Goal: Transaction & Acquisition: Purchase product/service

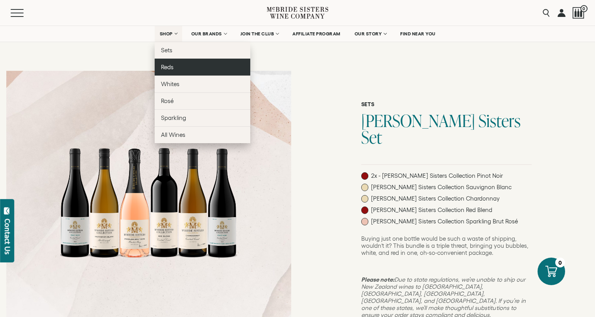
click at [176, 70] on link "Reds" at bounding box center [203, 67] width 96 height 17
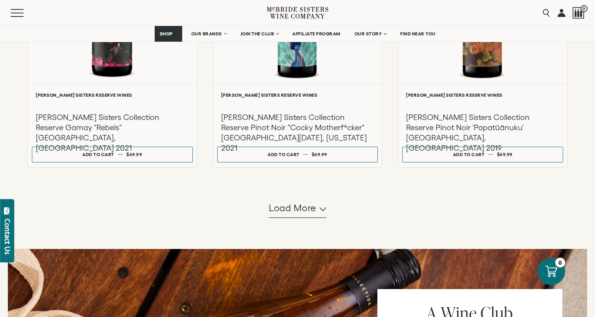
scroll to position [730, 0]
click at [309, 213] on span "Load more" at bounding box center [293, 208] width 48 height 13
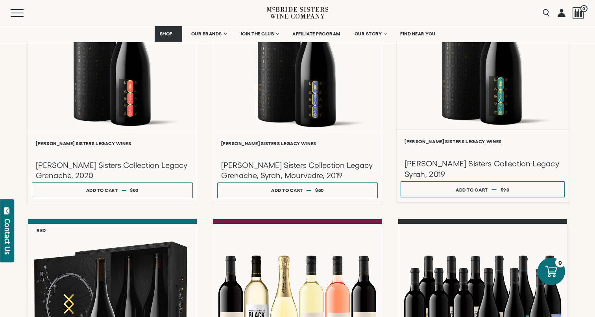
scroll to position [928, 0]
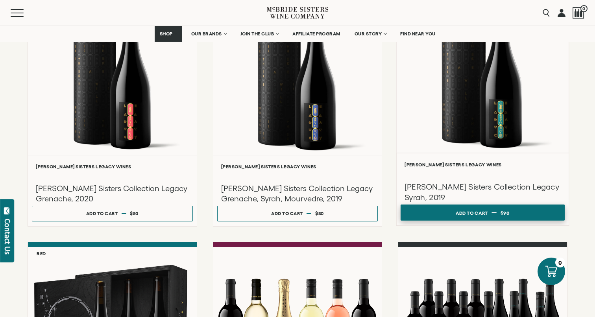
click at [492, 214] on button "Add to cart Regular price $90 Regular price Sale price $90 Unit price / per" at bounding box center [483, 213] width 164 height 16
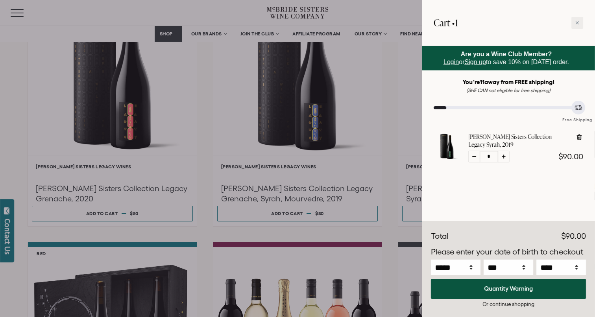
click at [478, 63] on link "Sign up" at bounding box center [475, 62] width 21 height 7
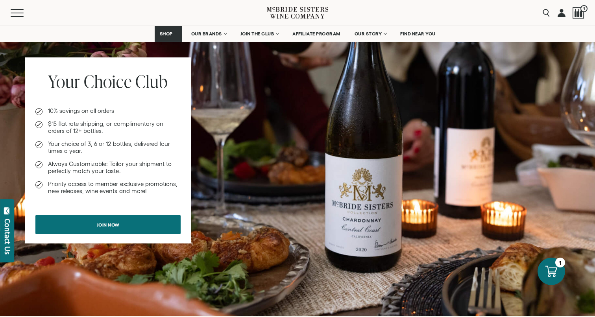
scroll to position [605, 0]
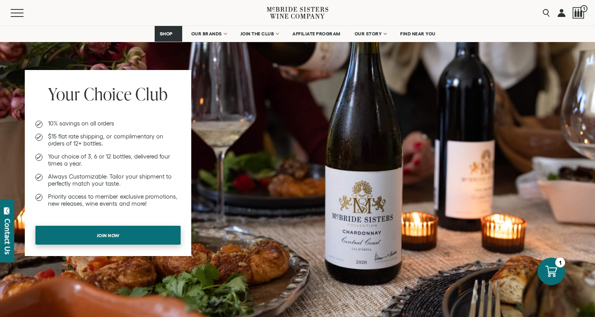
click at [122, 238] on span "Join now" at bounding box center [108, 235] width 50 height 15
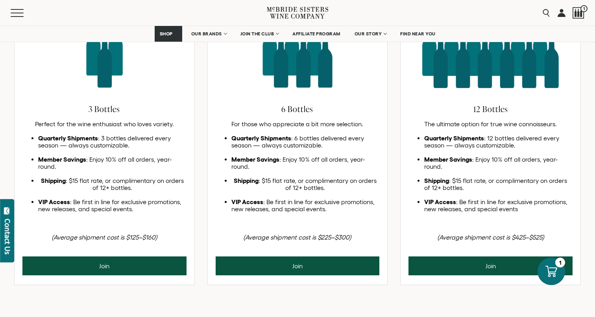
scroll to position [400, 0]
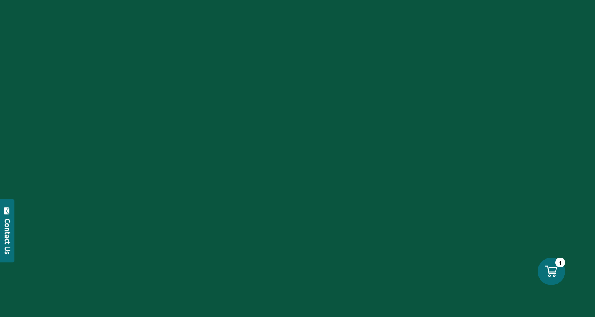
scroll to position [605, 0]
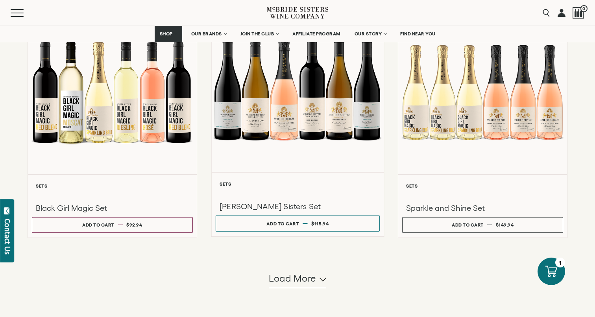
scroll to position [666, 0]
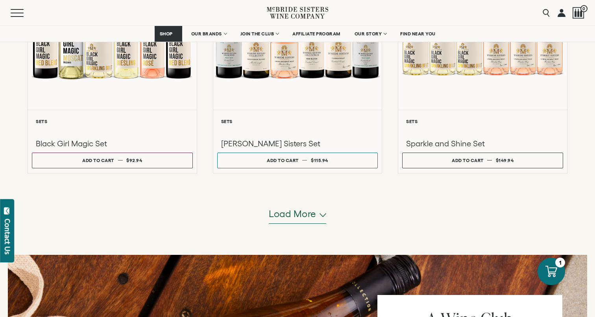
click at [298, 221] on button "Load more" at bounding box center [297, 214] width 57 height 19
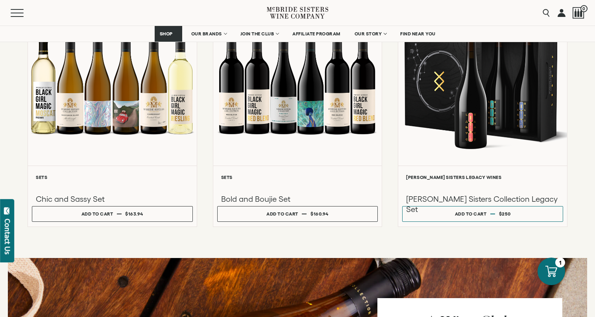
scroll to position [891, 0]
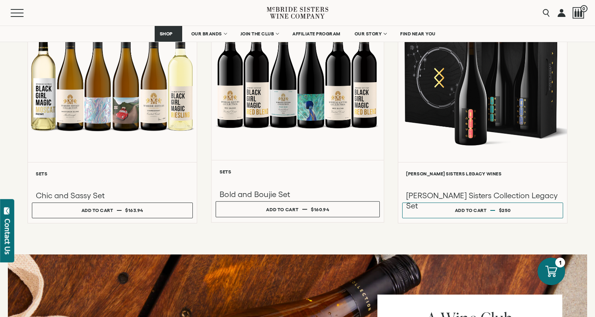
click at [300, 107] on div at bounding box center [297, 76] width 172 height 168
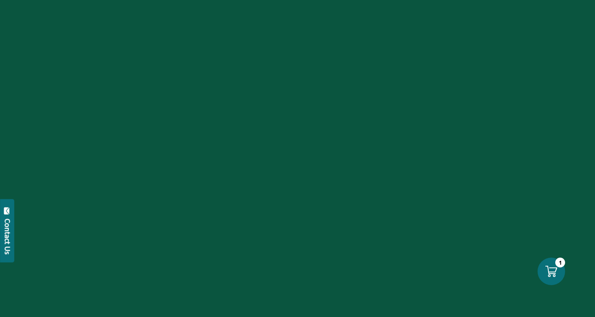
scroll to position [891, 0]
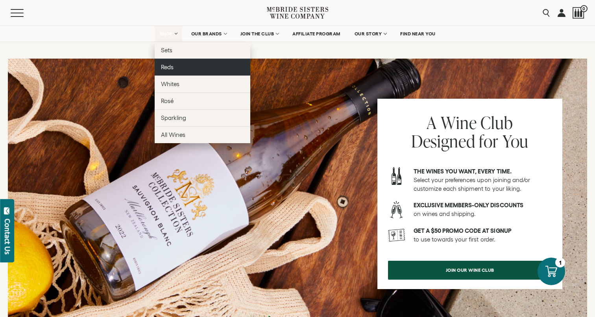
click at [178, 70] on link "Reds" at bounding box center [203, 67] width 96 height 17
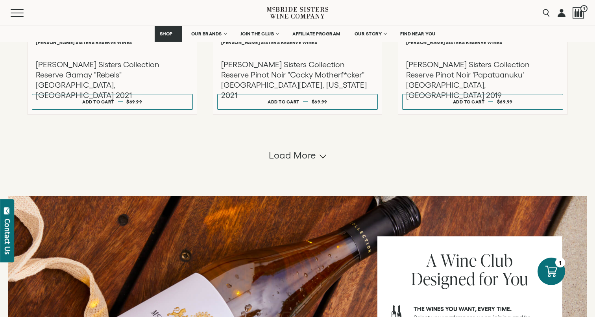
scroll to position [778, 0]
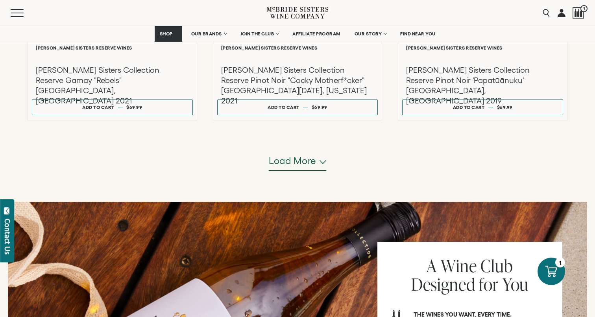
click at [313, 166] on span "Load more" at bounding box center [293, 160] width 48 height 13
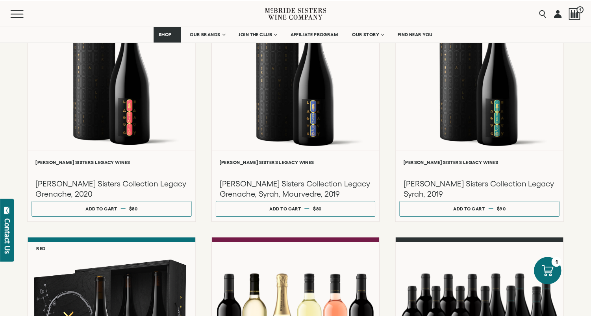
scroll to position [933, 0]
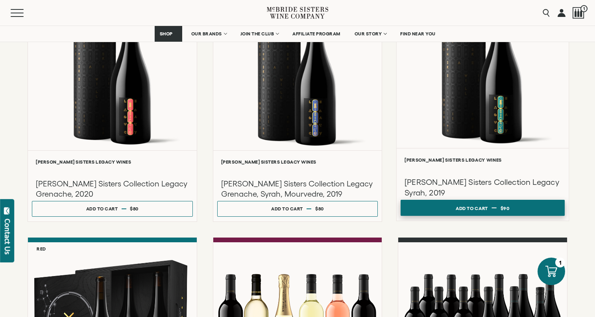
click at [489, 206] on button "Add to cart Regular price $90 Regular price Sale price $90 Unit price / per" at bounding box center [483, 208] width 164 height 16
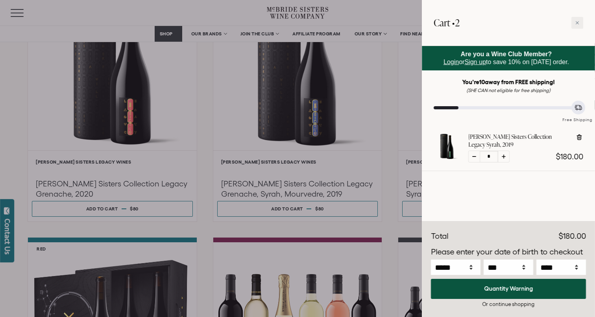
click at [471, 157] on div at bounding box center [474, 157] width 12 height 12
type input "*"
click at [460, 268] on select "***** *** *** *** *** *** *** *** *** *** *** *** ***" at bounding box center [456, 267] width 50 height 15
select select "*"
click at [431, 260] on select "***** *** *** *** *** *** *** *** *** *** *** *** ***" at bounding box center [456, 267] width 50 height 15
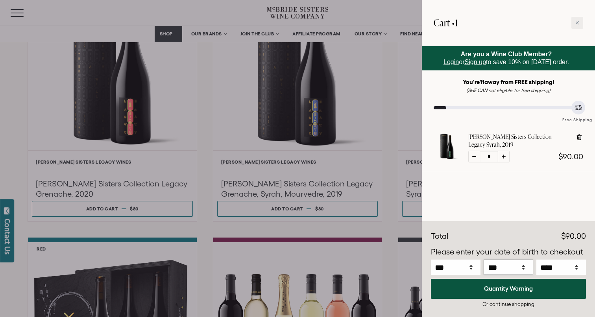
click at [502, 267] on select "*** * * * * * * * * * ** ** ** ** ** ** ** ** ** ** ** ** ** ** ** ** ** ** ** …" at bounding box center [509, 267] width 50 height 15
select select "*"
click at [484, 260] on select "*** * * * * * * * * * ** ** ** ** ** ** ** ** ** ** ** ** ** ** ** ** ** ** ** …" at bounding box center [509, 267] width 50 height 15
click at [556, 269] on select "**** **** **** **** **** **** **** **** **** **** **** **** **** **** **** ****…" at bounding box center [561, 267] width 50 height 15
click at [536, 260] on select "**** **** **** **** **** **** **** **** **** **** **** **** **** **** **** ****…" at bounding box center [561, 267] width 50 height 15
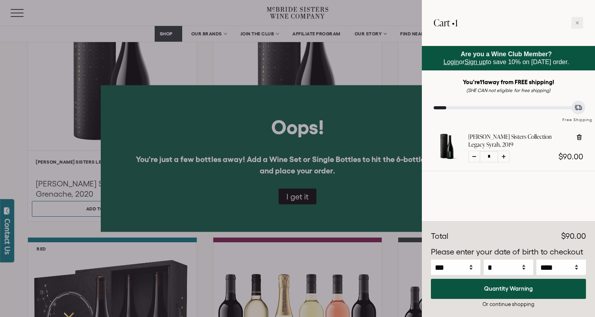
click at [298, 198] on div at bounding box center [297, 158] width 595 height 317
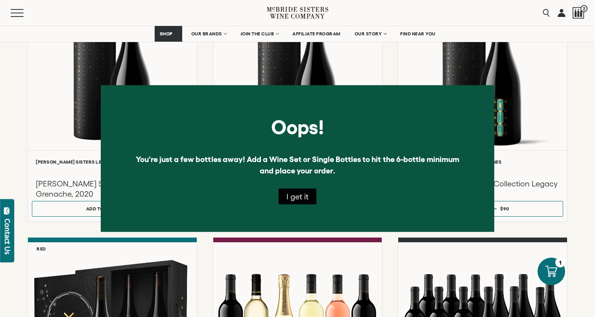
click at [302, 194] on button "I get it" at bounding box center [298, 197] width 38 height 16
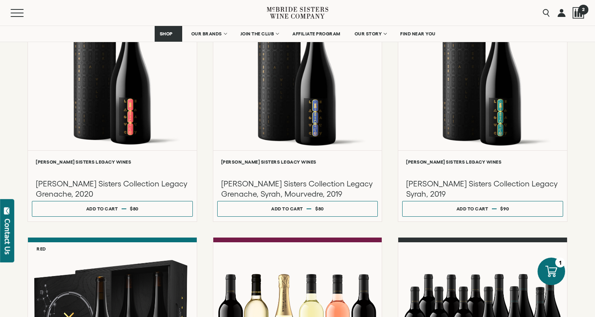
click at [581, 11] on span "2" at bounding box center [583, 9] width 10 height 10
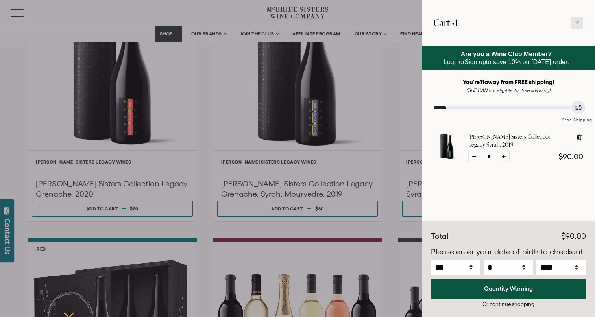
click at [579, 23] on div at bounding box center [577, 23] width 12 height 12
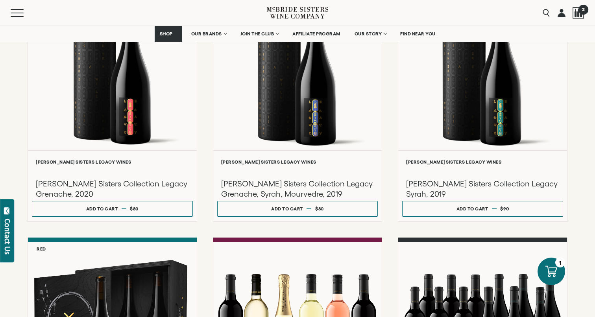
click at [578, 10] on div at bounding box center [579, 13] width 12 height 12
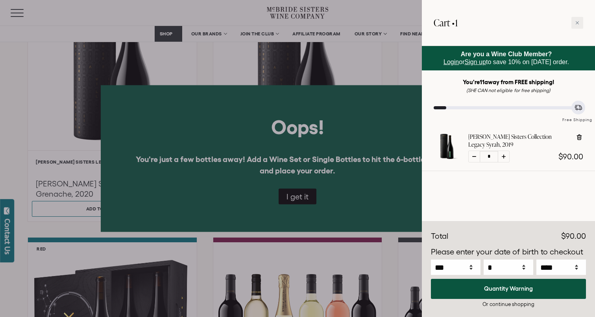
click at [292, 197] on div at bounding box center [297, 158] width 595 height 317
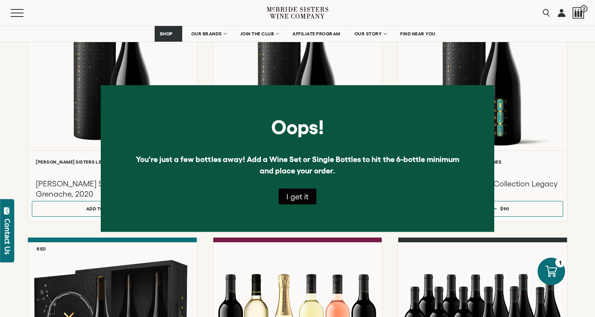
click at [287, 198] on button "I get it" at bounding box center [298, 197] width 38 height 16
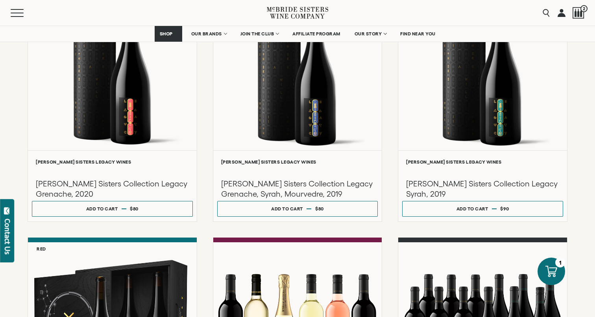
select select "****"
